Goal: Communication & Community: Share content

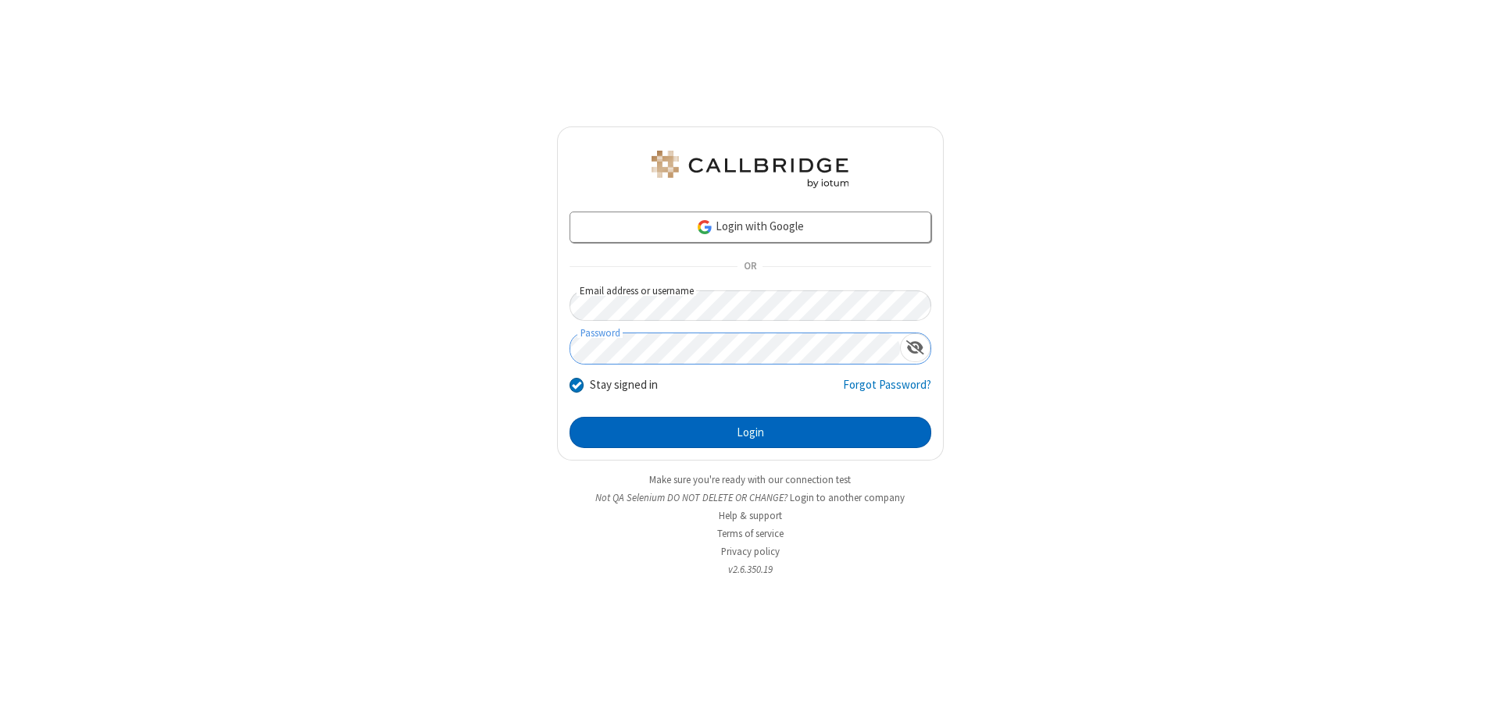
click at [750, 433] on button "Login" at bounding box center [750, 432] width 362 height 31
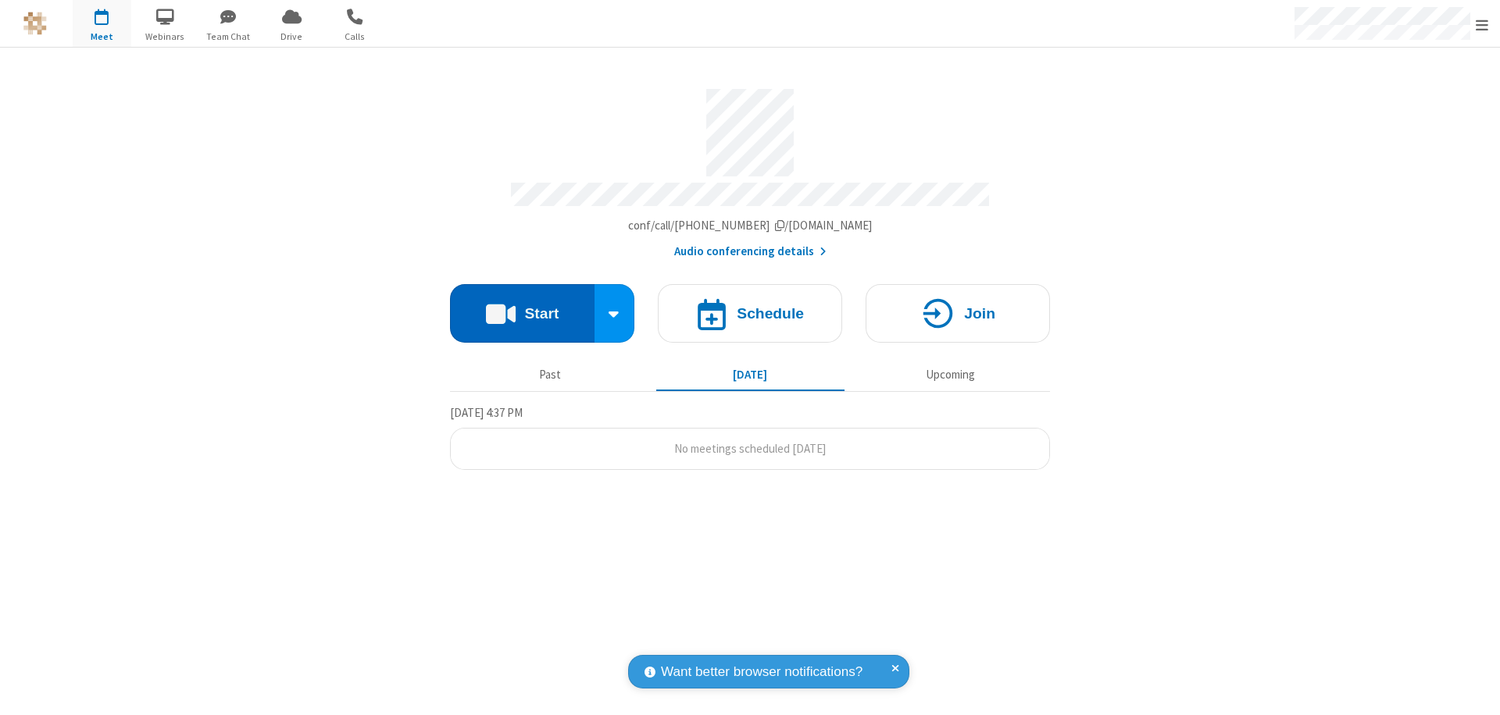
click at [522, 306] on button "Start" at bounding box center [522, 313] width 145 height 59
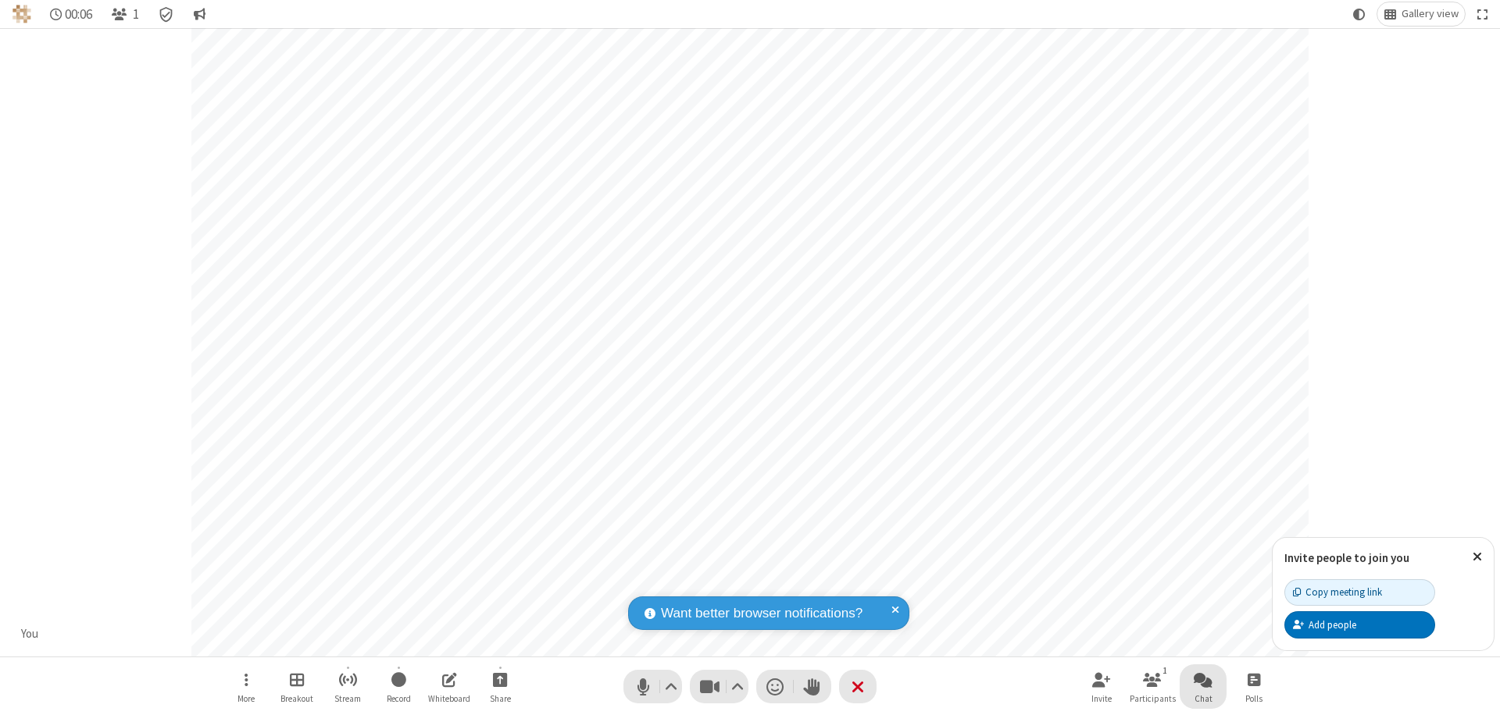
click at [1203, 680] on span "Open chat" at bounding box center [1203, 680] width 19 height 20
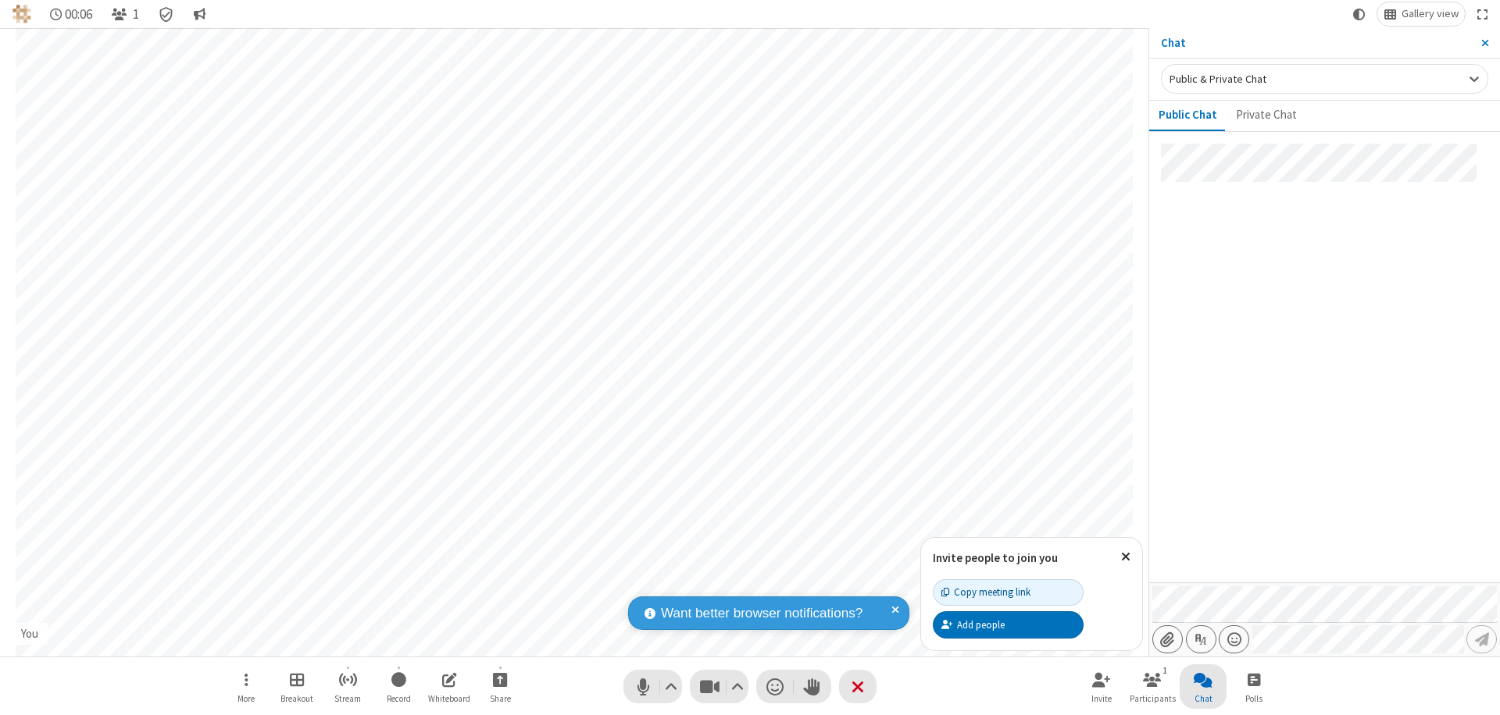
type input "C:\fakepath\doc_test.docx"
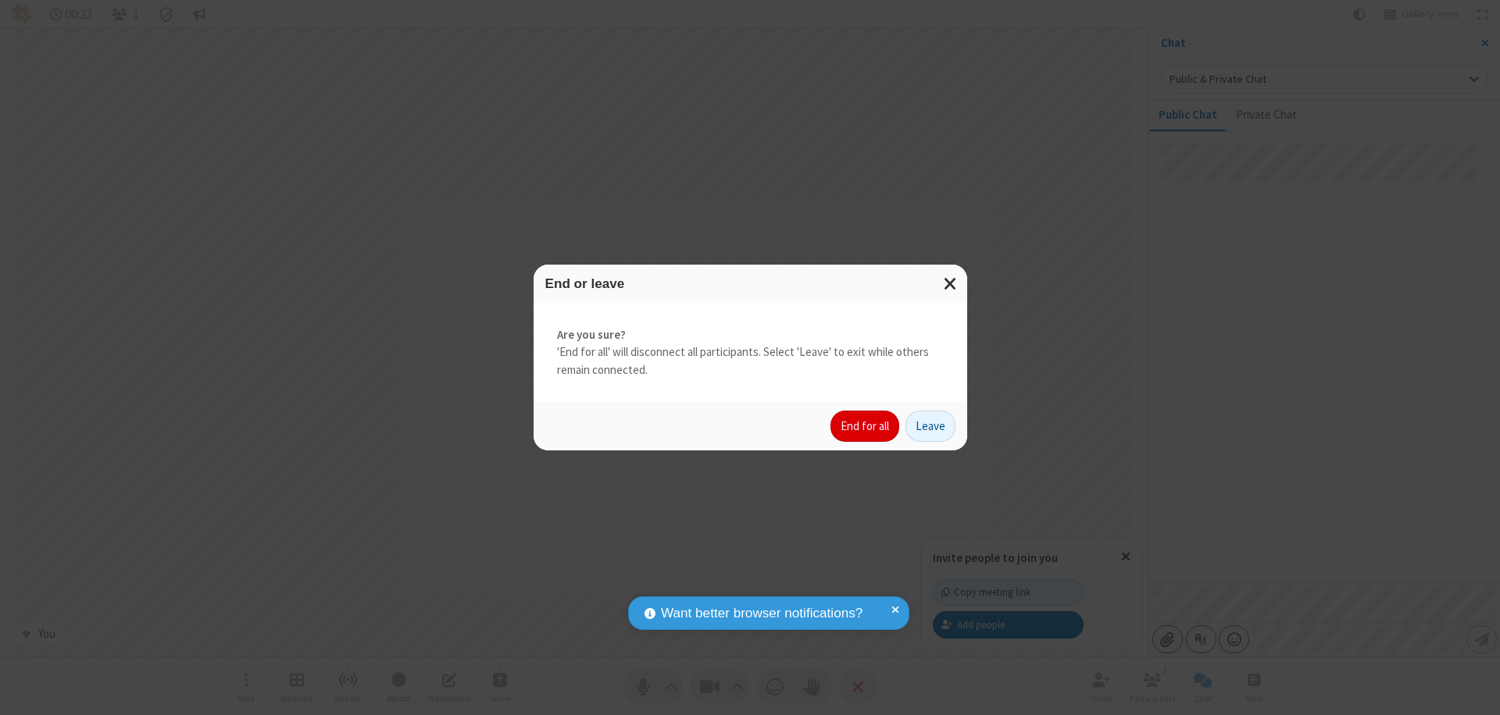
click at [865, 426] on button "End for all" at bounding box center [864, 426] width 69 height 31
